Goal: Transaction & Acquisition: Purchase product/service

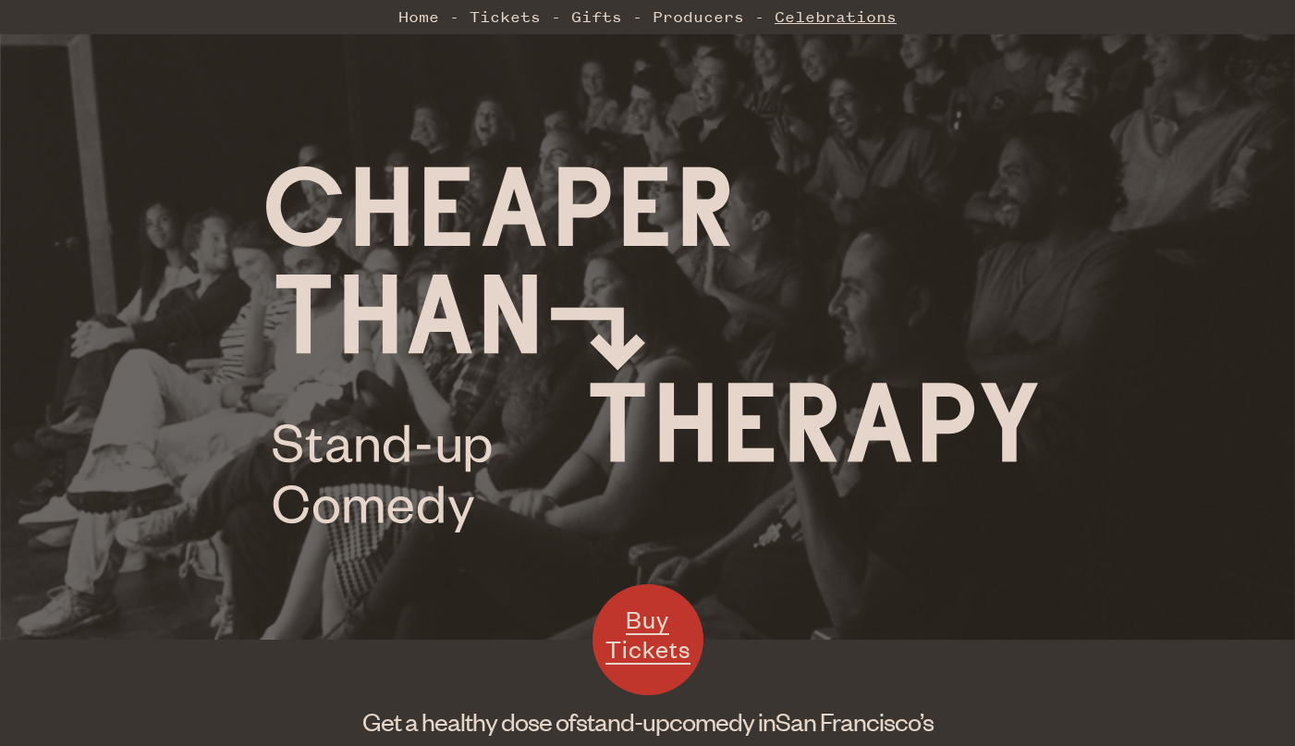
click at [859, 26] on link "Celebrations" at bounding box center [836, 16] width 122 height 37
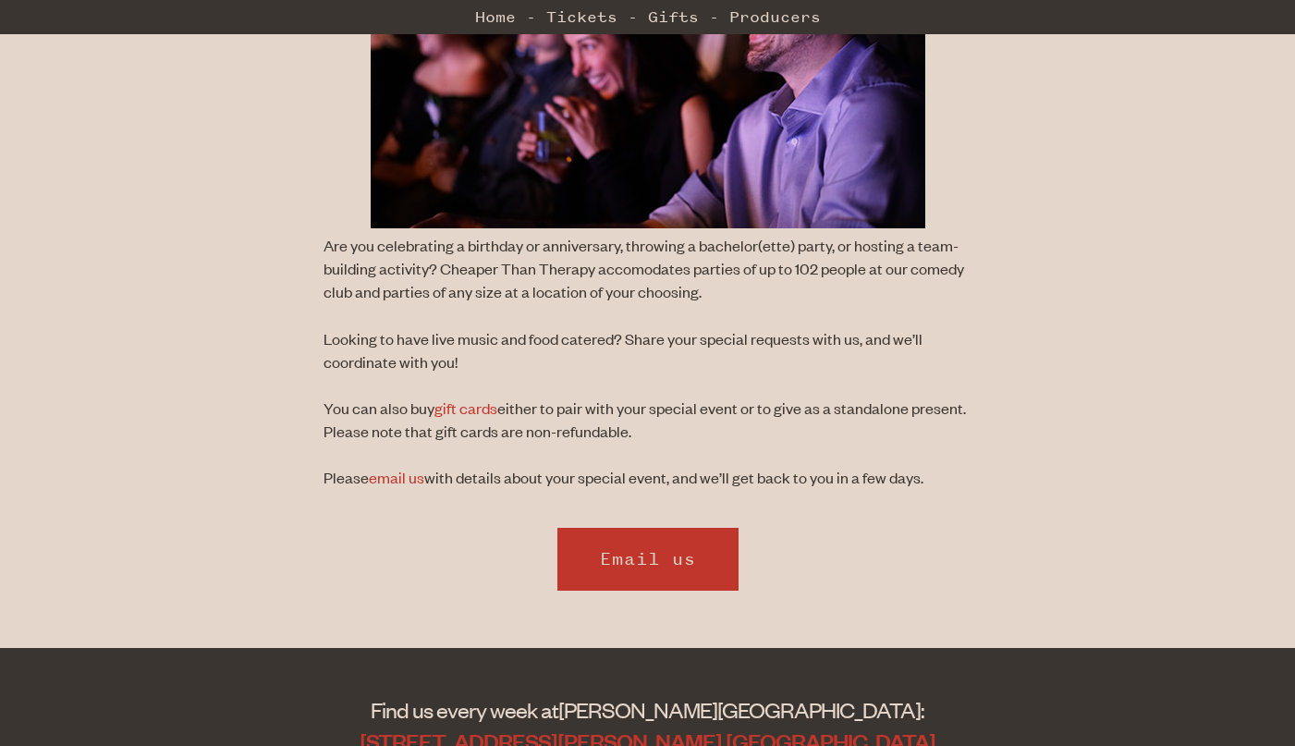
scroll to position [586, 0]
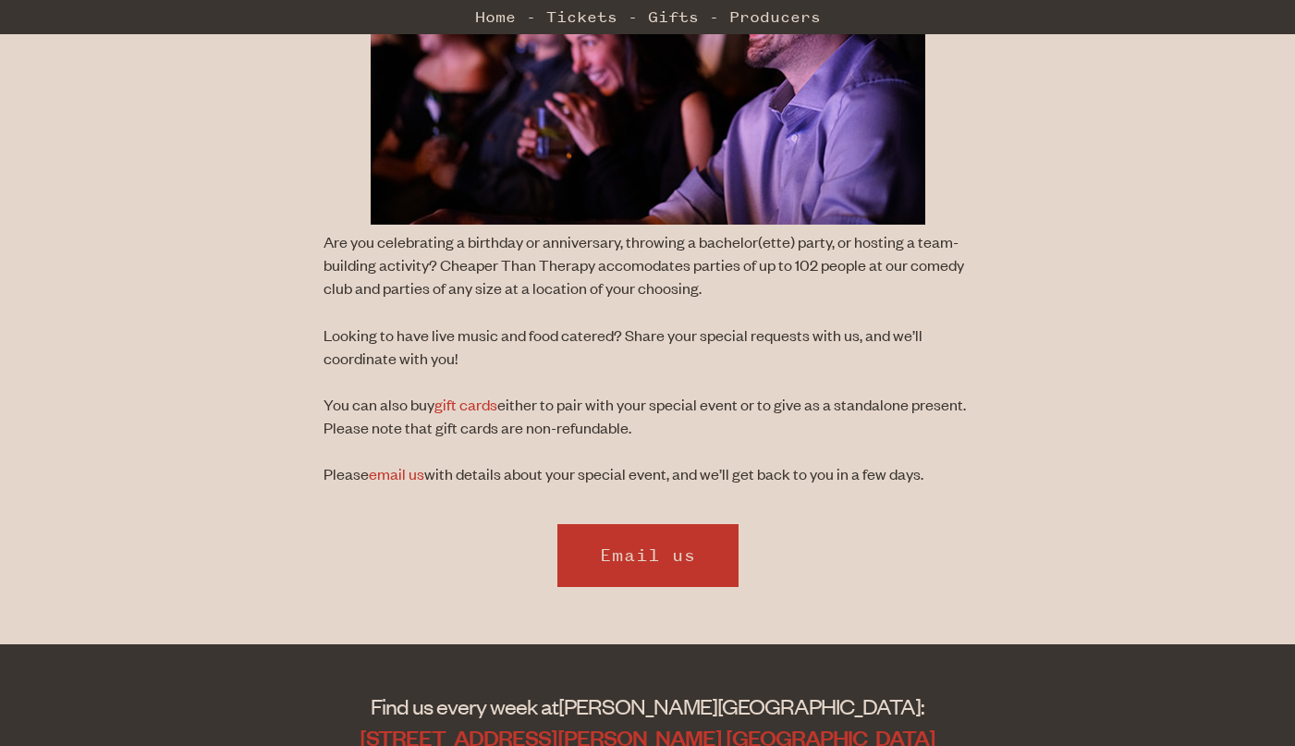
click at [654, 259] on p "Are you celebrating a birthday or anniversary, throwing a bachelor(ette) party,…" at bounding box center [648, 265] width 648 height 70
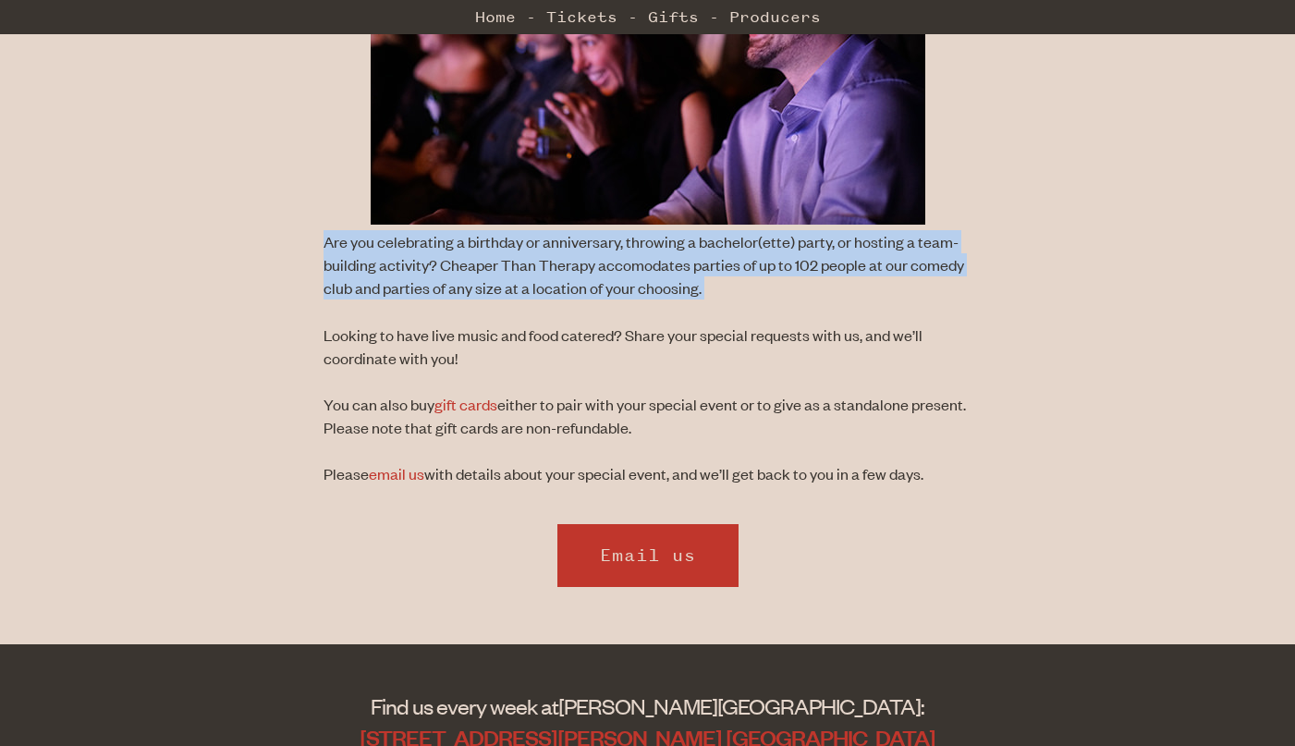
click at [654, 259] on p "Are you celebrating a birthday or anniversary, throwing a bachelor(ette) party,…" at bounding box center [648, 265] width 648 height 70
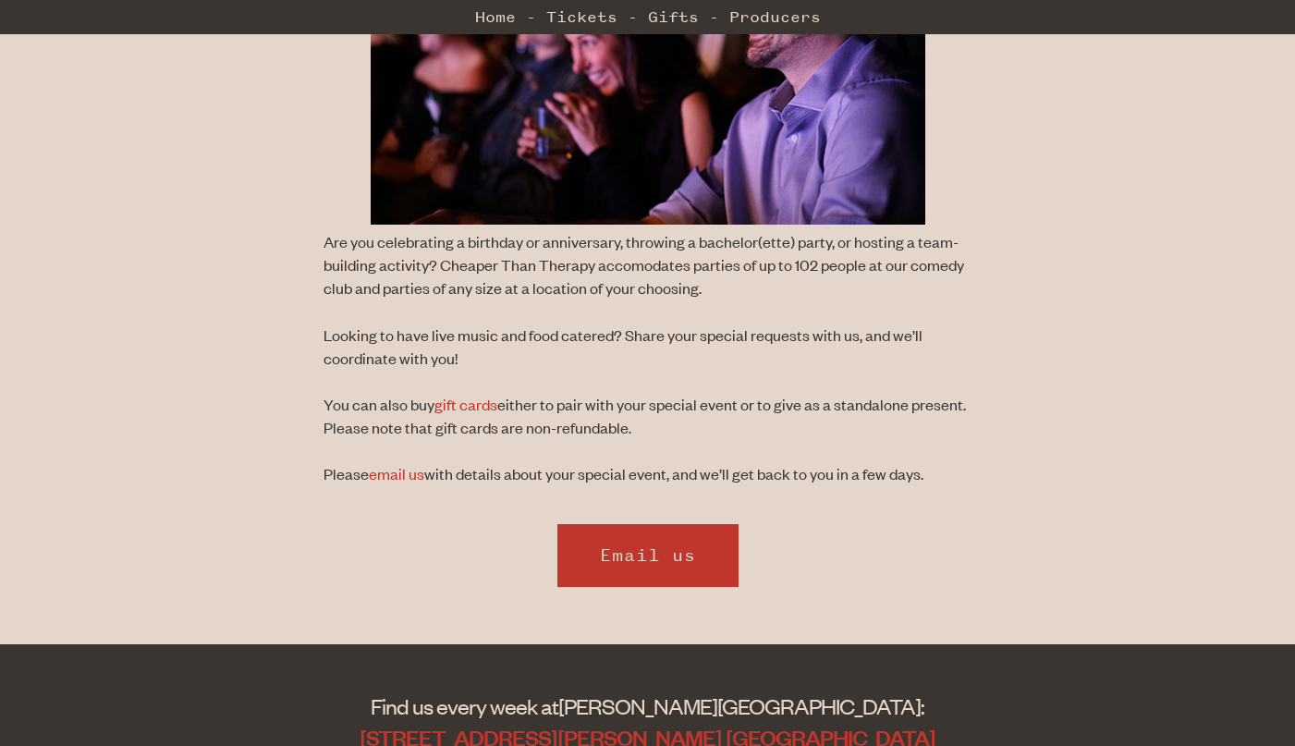
click at [579, 276] on p "Are you celebrating a birthday or anniversary, throwing a bachelor(ette) party,…" at bounding box center [648, 265] width 648 height 70
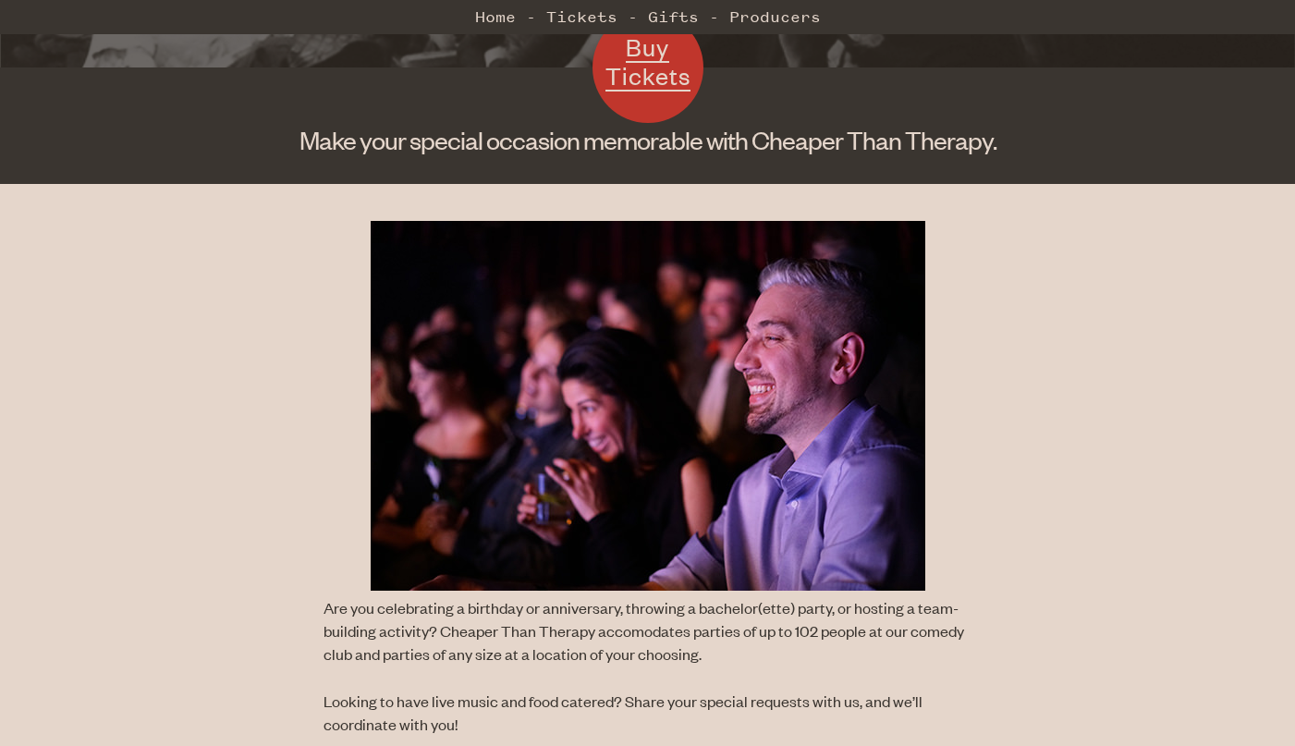
scroll to position [0, 0]
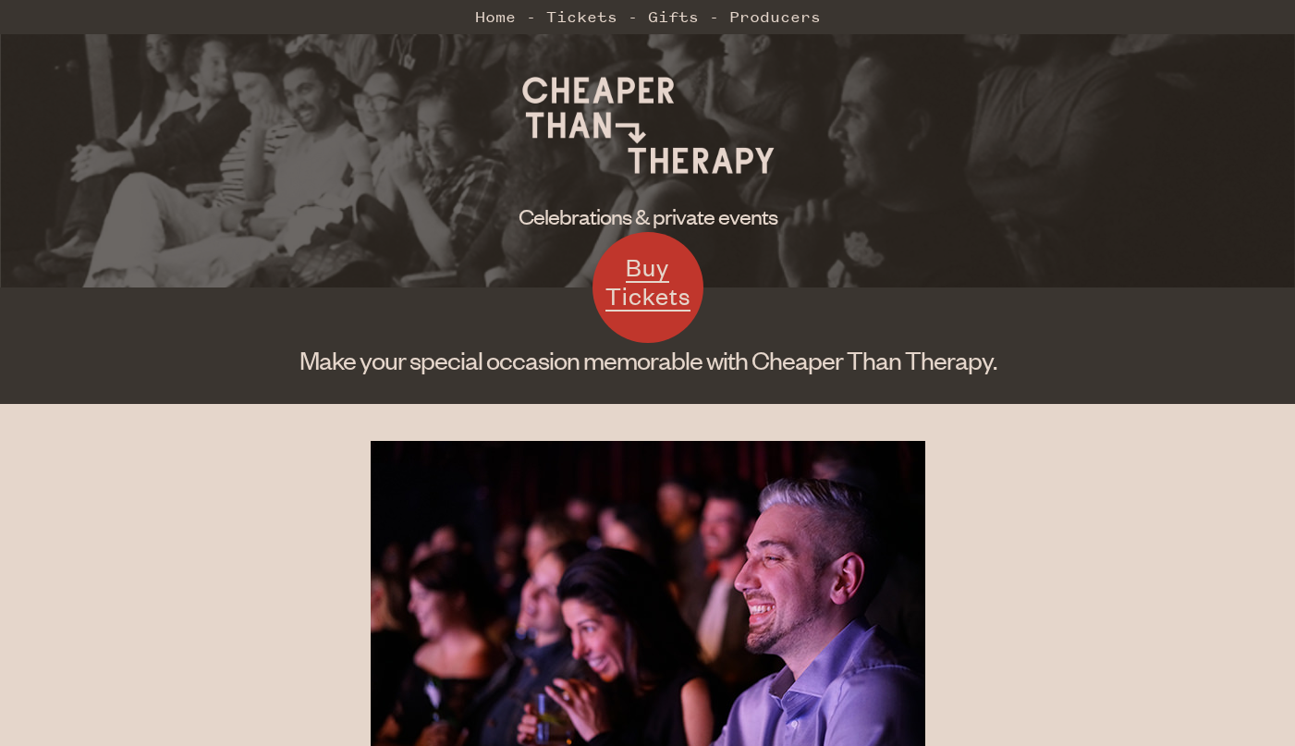
click at [641, 172] on img at bounding box center [647, 124] width 277 height 139
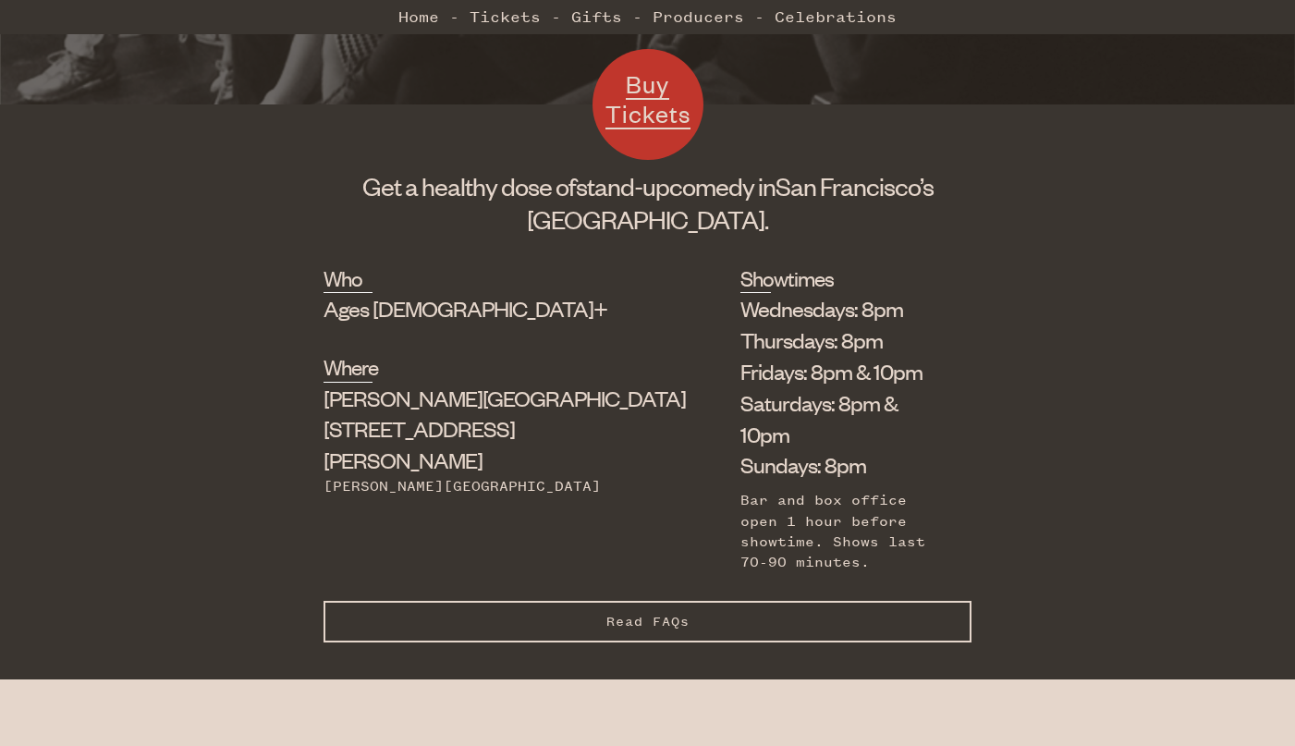
scroll to position [639, 0]
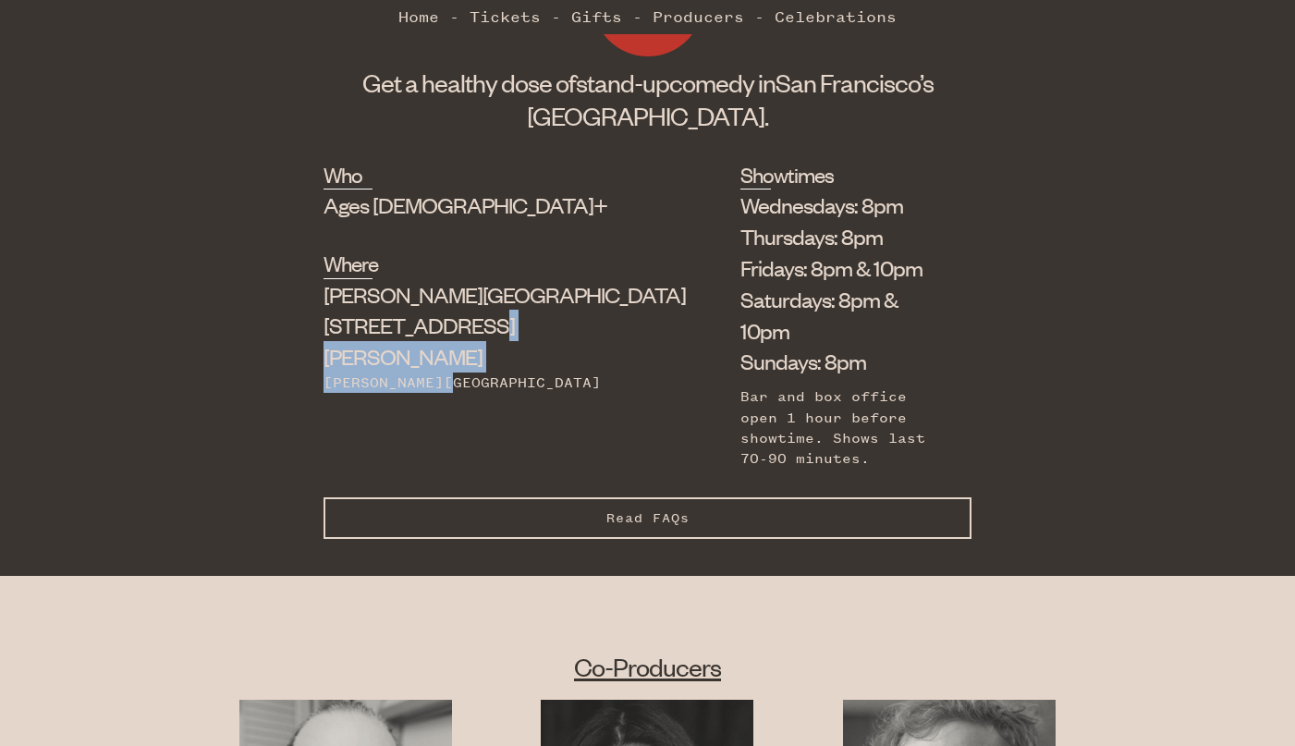
drag, startPoint x: 343, startPoint y: 328, endPoint x: 488, endPoint y: 351, distance: 147.0
click at [488, 352] on div "Who Ages 18+ Where Shelton Theater 533 Sutter St Powell Station Showtimes Wedne…" at bounding box center [648, 328] width 648 height 337
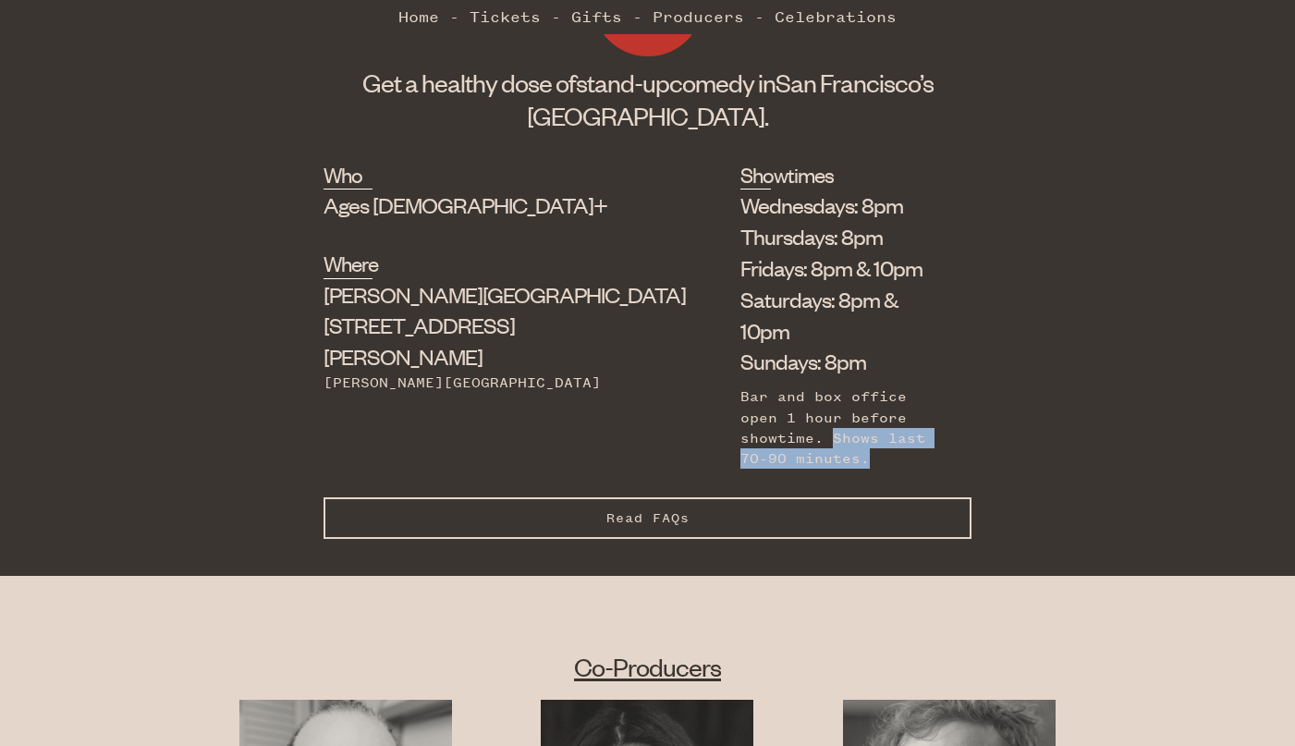
drag, startPoint x: 756, startPoint y: 389, endPoint x: 739, endPoint y: 409, distance: 26.2
click at [740, 409] on div "Bar and box office open 1 hour before showtime. Shows last 70-90 minutes." at bounding box center [841, 427] width 203 height 83
copy div "Shows last 70-90 minutes."
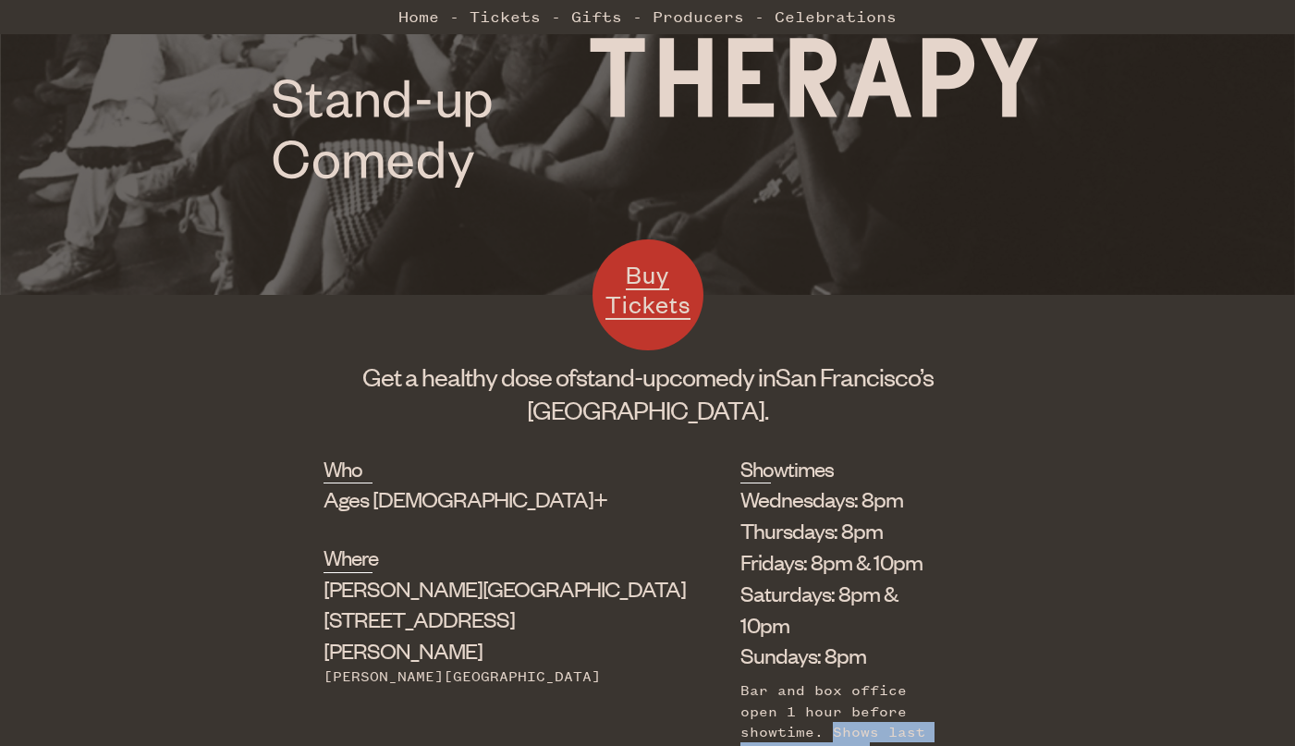
scroll to position [0, 0]
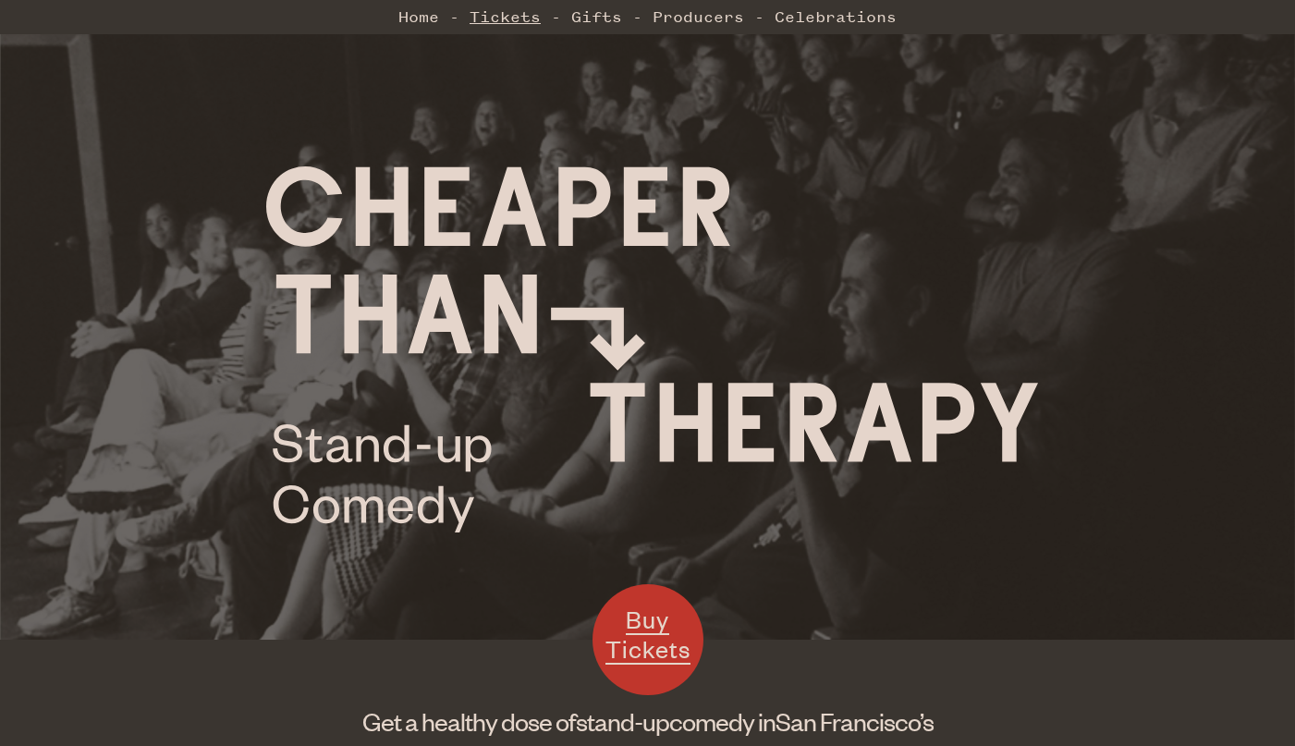
click at [482, 31] on link "Tickets" at bounding box center [505, 16] width 71 height 37
